Goal: Use online tool/utility: Utilize a website feature to perform a specific function

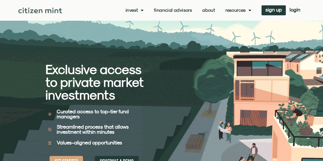
click at [210, 6] on div "Invest investments how it works Financial Advisors About Resources insights all…" at bounding box center [183, 10] width 242 height 10
click at [210, 11] on link "About" at bounding box center [208, 10] width 13 height 5
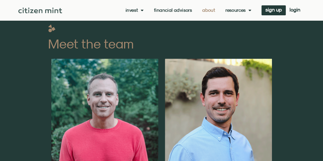
scroll to position [128, 0]
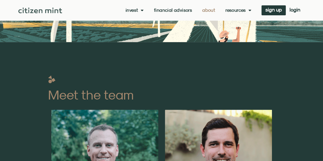
click at [243, 14] on div "Invest investments how it works Financial Advisors About Resources insights all…" at bounding box center [183, 10] width 242 height 10
click at [244, 12] on link "Resources" at bounding box center [239, 10] width 26 height 5
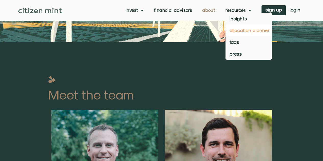
click at [245, 29] on link "allocation planner" at bounding box center [249, 31] width 46 height 12
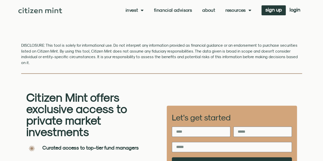
scroll to position [332, 0]
